Goal: Use online tool/utility

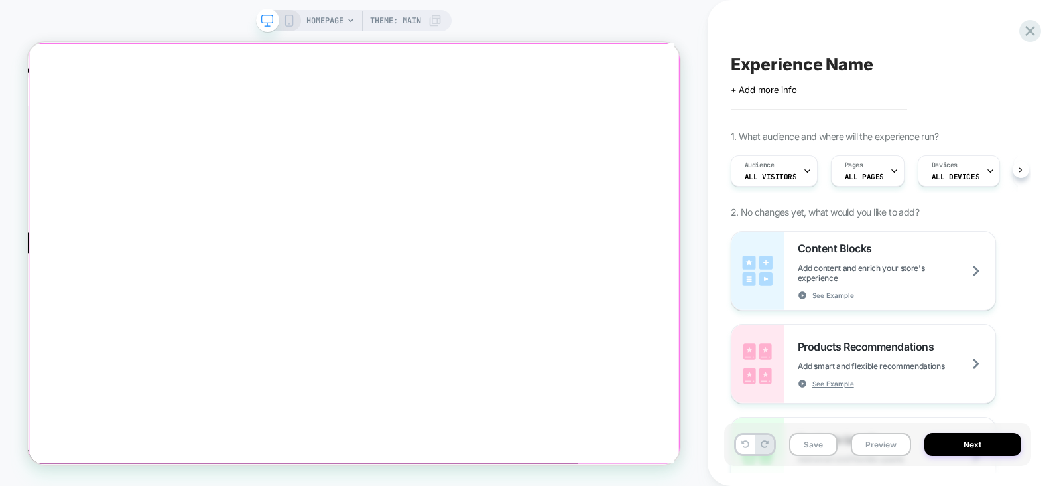
click at [507, 356] on div at bounding box center [463, 322] width 870 height 561
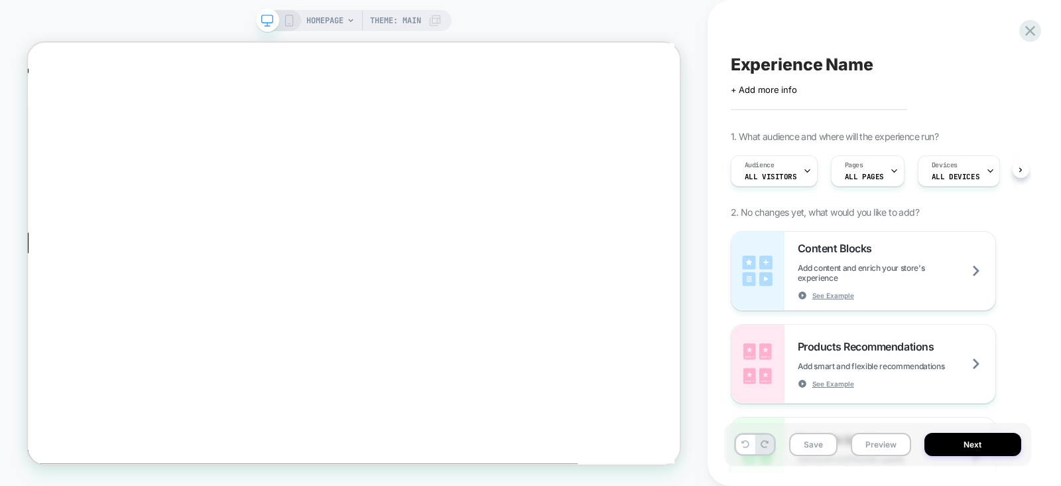
click at [566, 17] on div "HOMEPAGE Theme: MAIN" at bounding box center [354, 242] width 708 height 459
